Goal: Transaction & Acquisition: Purchase product/service

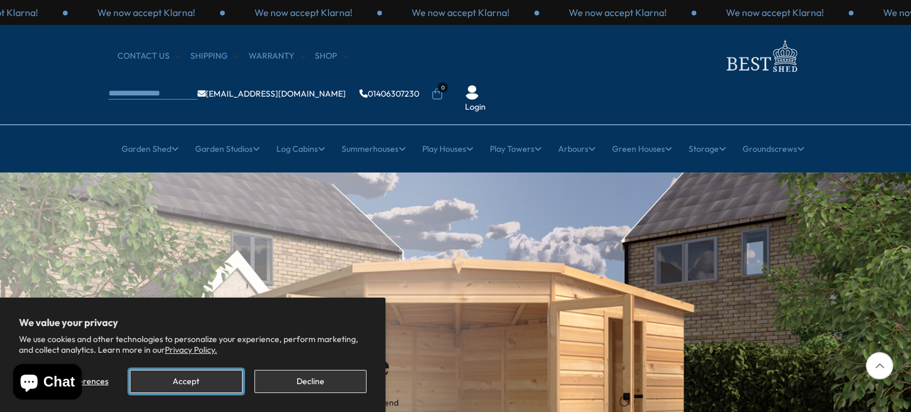
click at [225, 378] on button "Accept" at bounding box center [186, 381] width 112 height 23
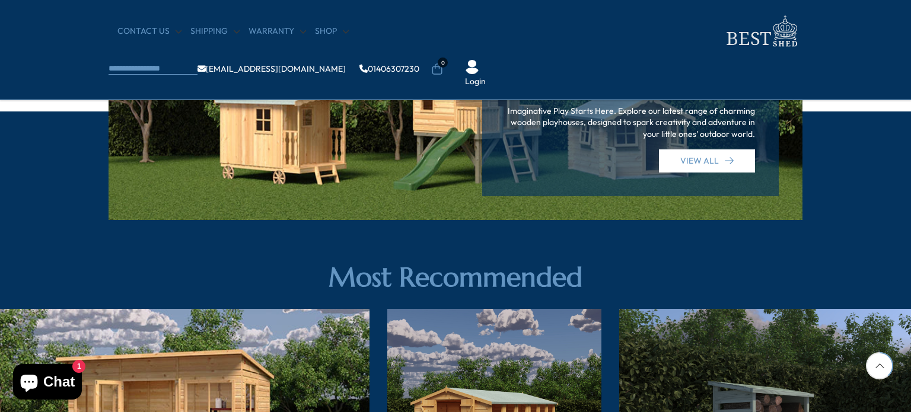
scroll to position [1670, 0]
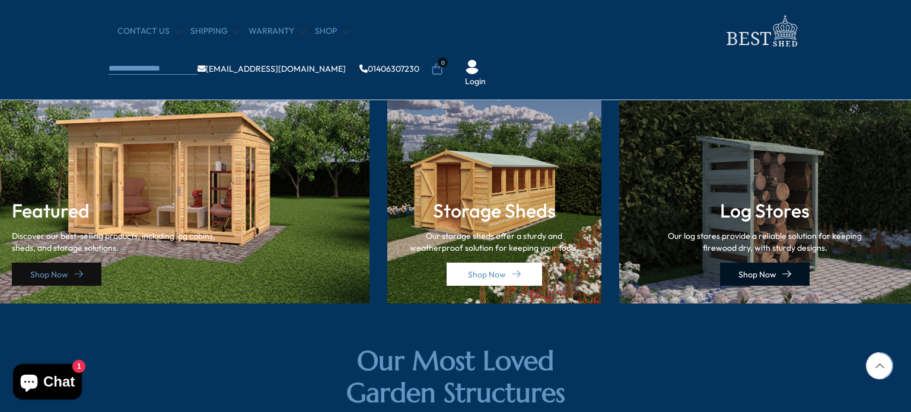
click at [748, 276] on link "Shop Now" at bounding box center [765, 274] width 90 height 23
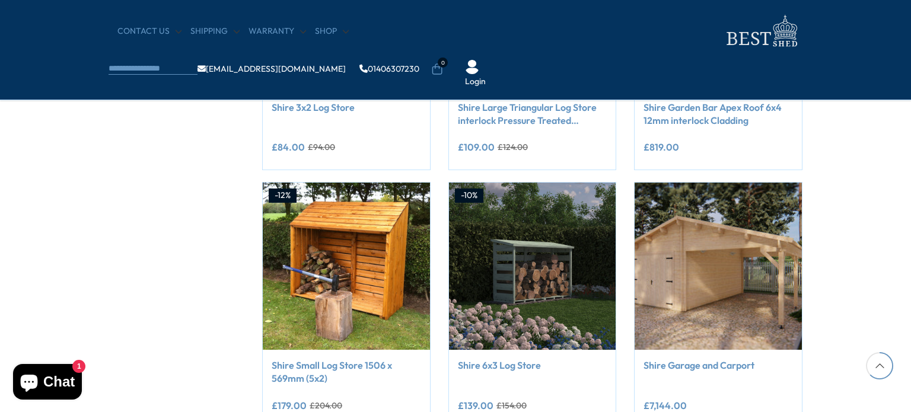
scroll to position [1008, 0]
